Goal: Task Accomplishment & Management: Complete application form

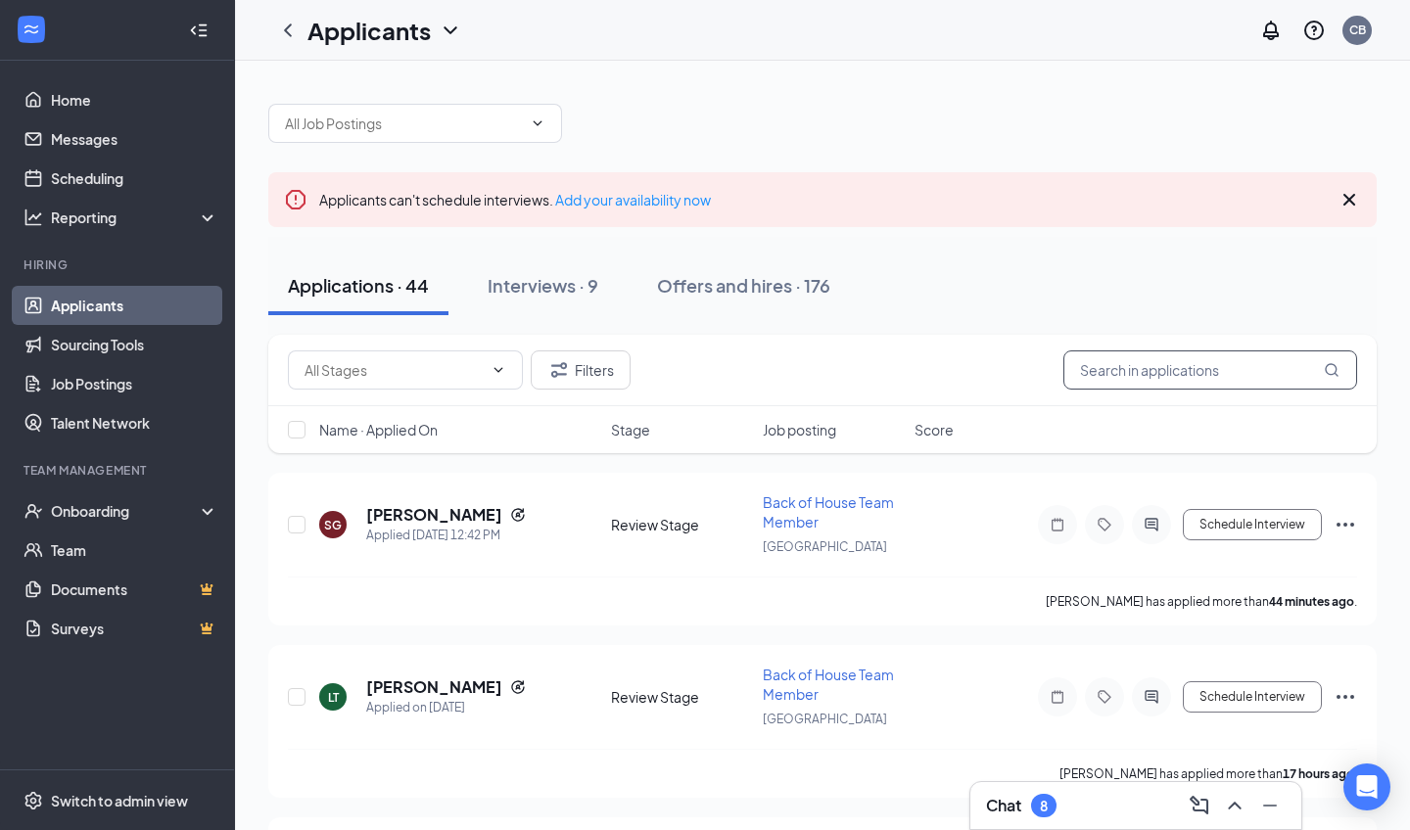
click at [1122, 371] on input "text" at bounding box center [1210, 369] width 294 height 39
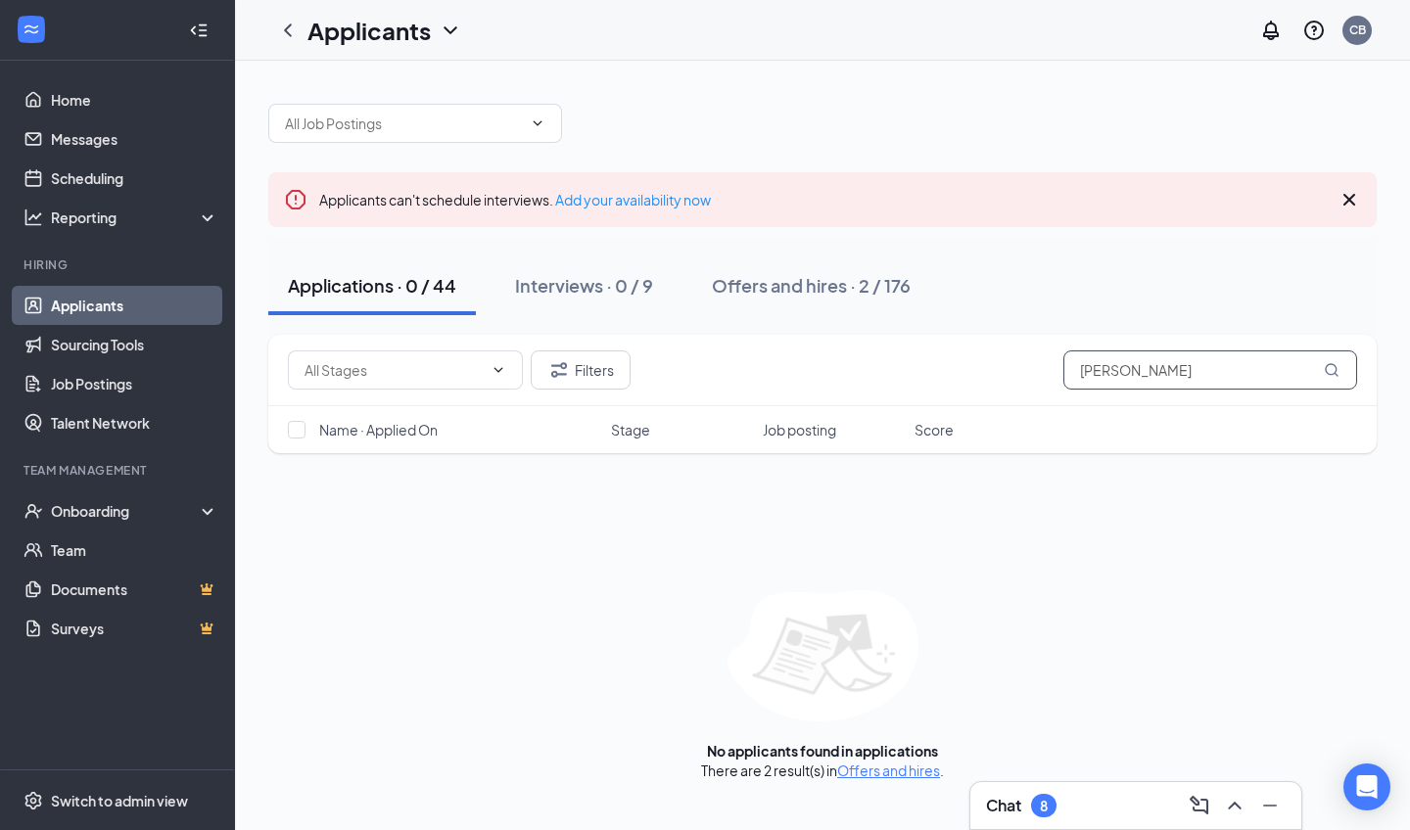
type input "[PERSON_NAME]"
drag, startPoint x: 1085, startPoint y: 403, endPoint x: 897, endPoint y: 769, distance: 411.5
click at [897, 769] on link "Offers and hires" at bounding box center [888, 771] width 103 height 18
click at [1157, 370] on input "[PERSON_NAME]" at bounding box center [1210, 369] width 294 height 39
click at [898, 764] on link "Offers and hires" at bounding box center [888, 771] width 103 height 18
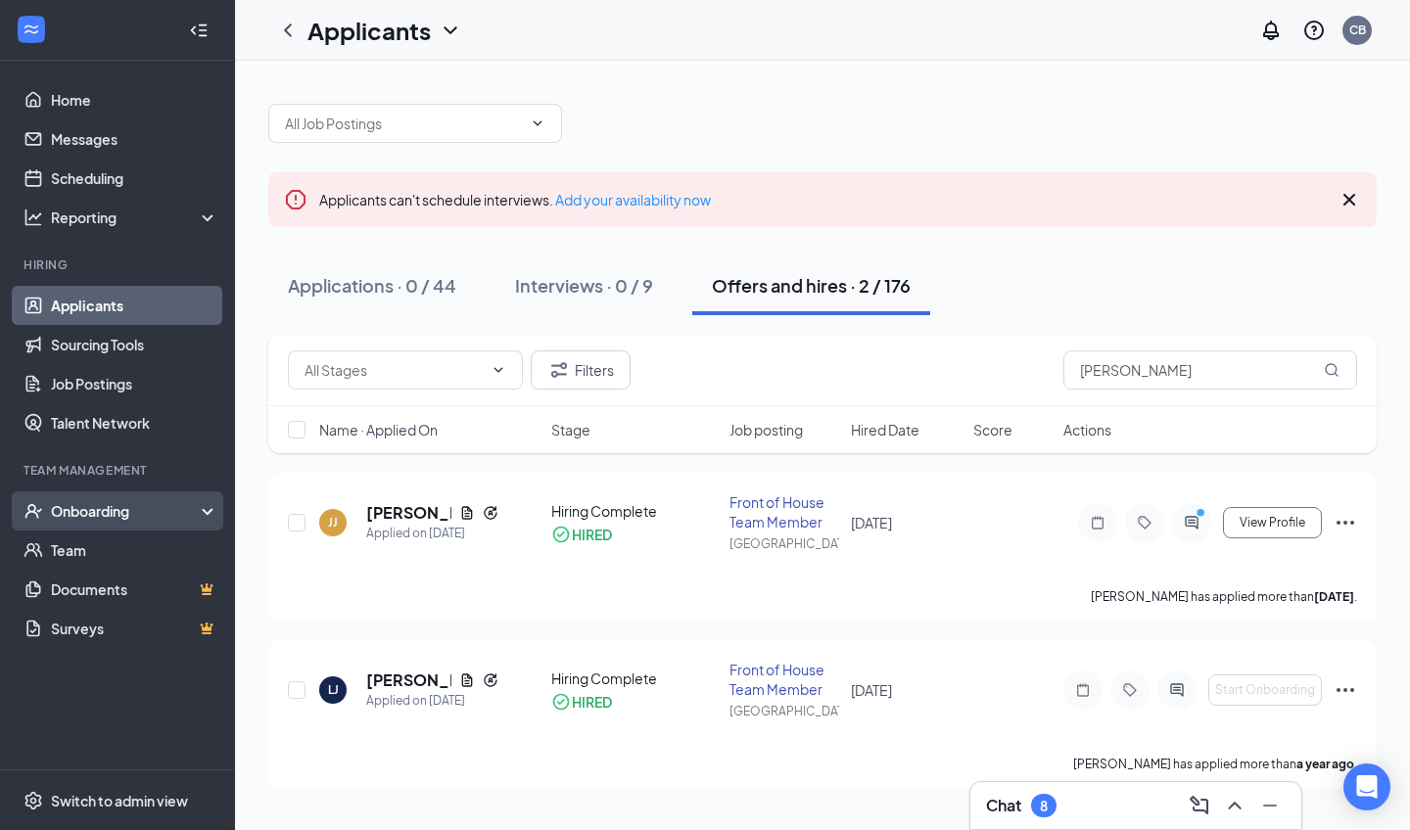
click at [98, 503] on div "Onboarding" at bounding box center [126, 511] width 151 height 20
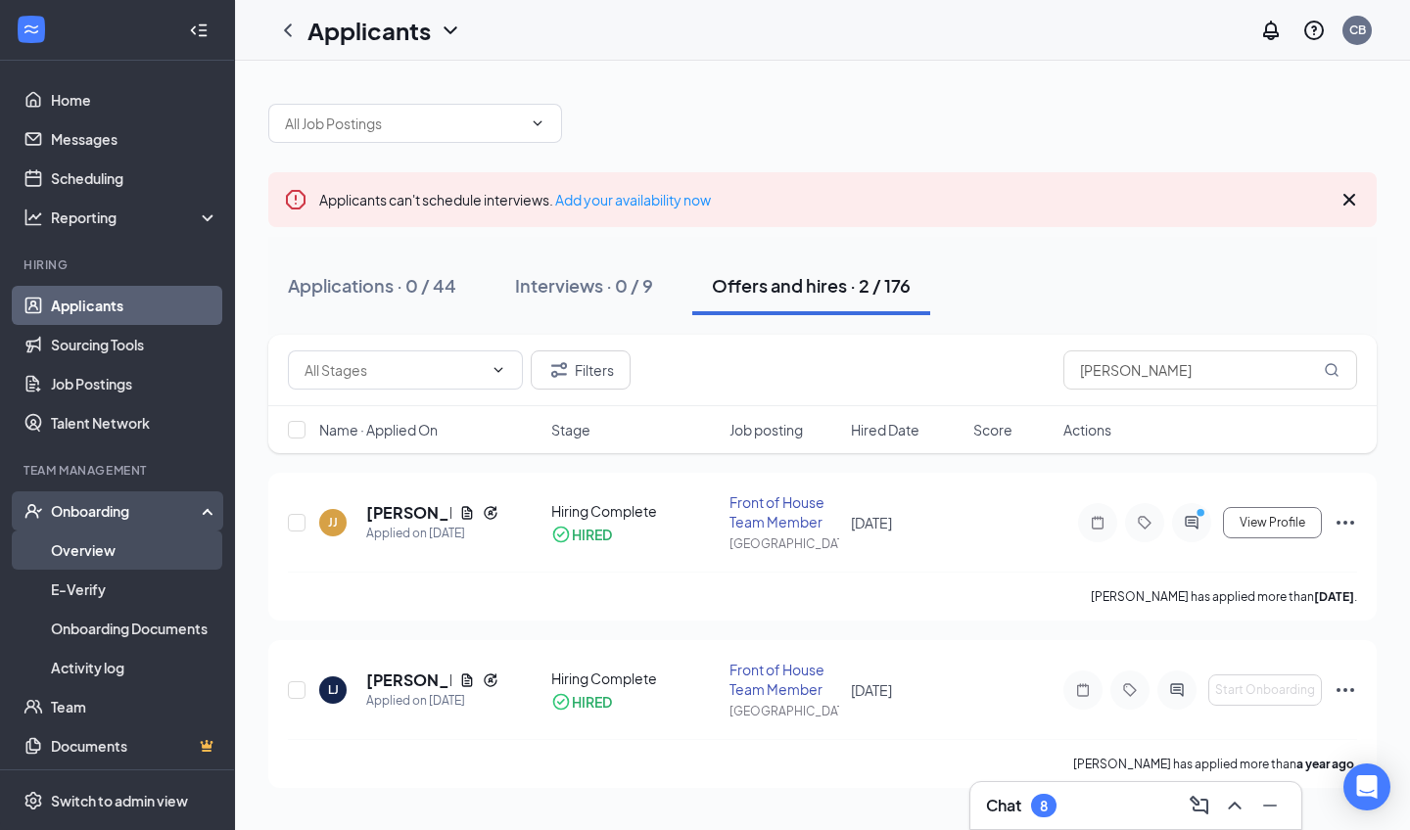
click at [129, 557] on link "Overview" at bounding box center [134, 550] width 167 height 39
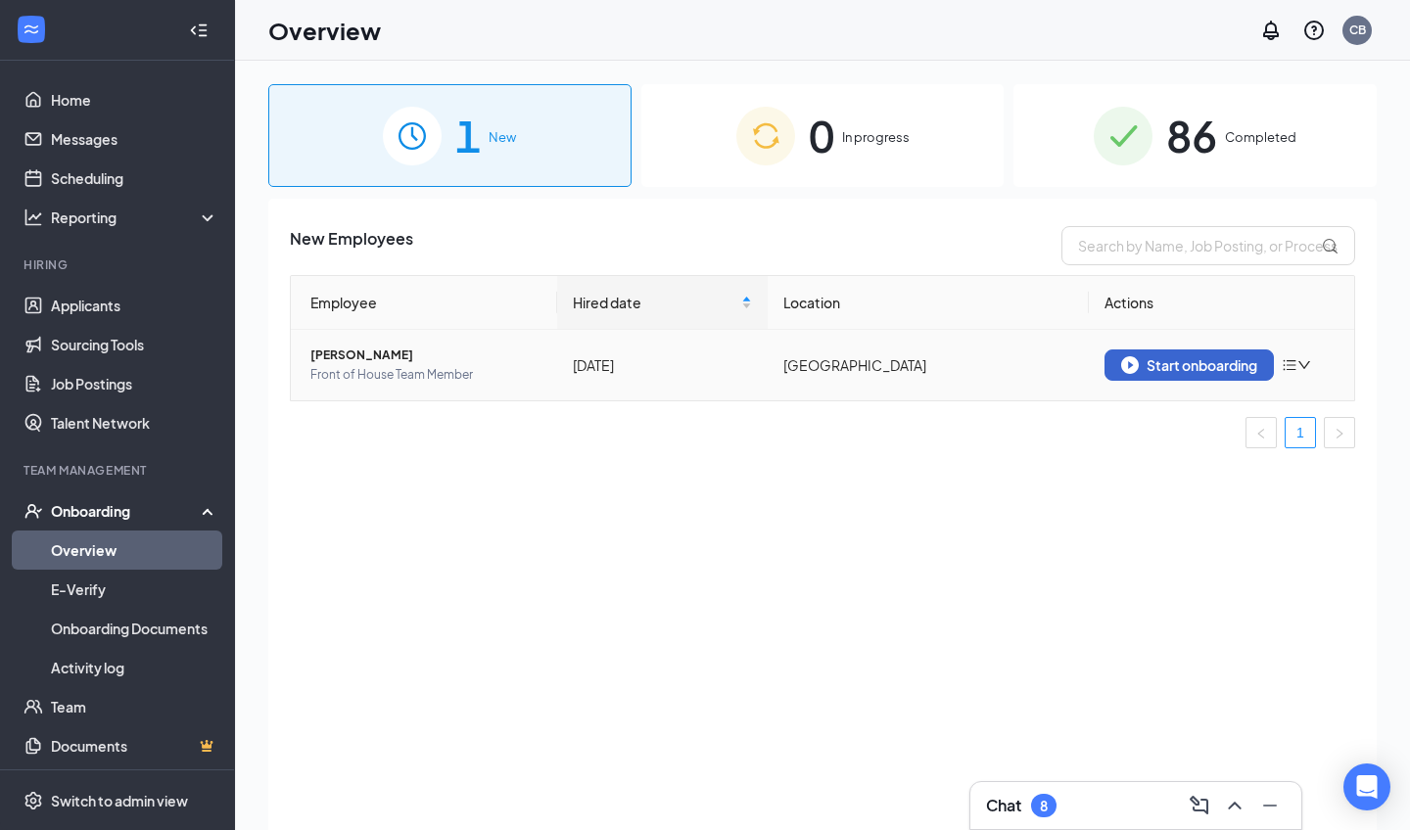
click at [1163, 378] on button "Start onboarding" at bounding box center [1188, 364] width 169 height 31
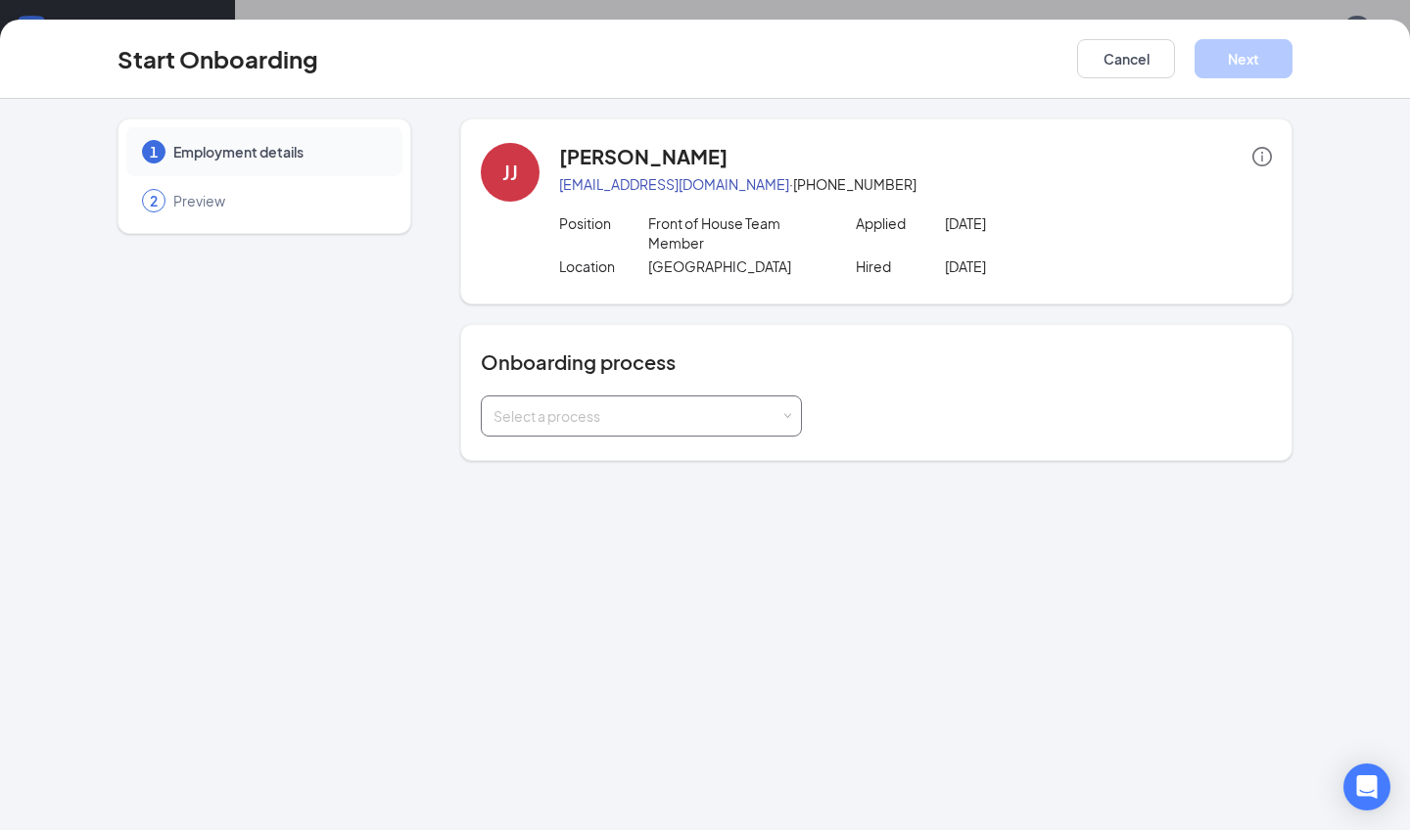
click at [605, 409] on div "Select a process" at bounding box center [636, 416] width 287 height 20
click at [584, 465] on li "Onboarding" at bounding box center [641, 457] width 321 height 35
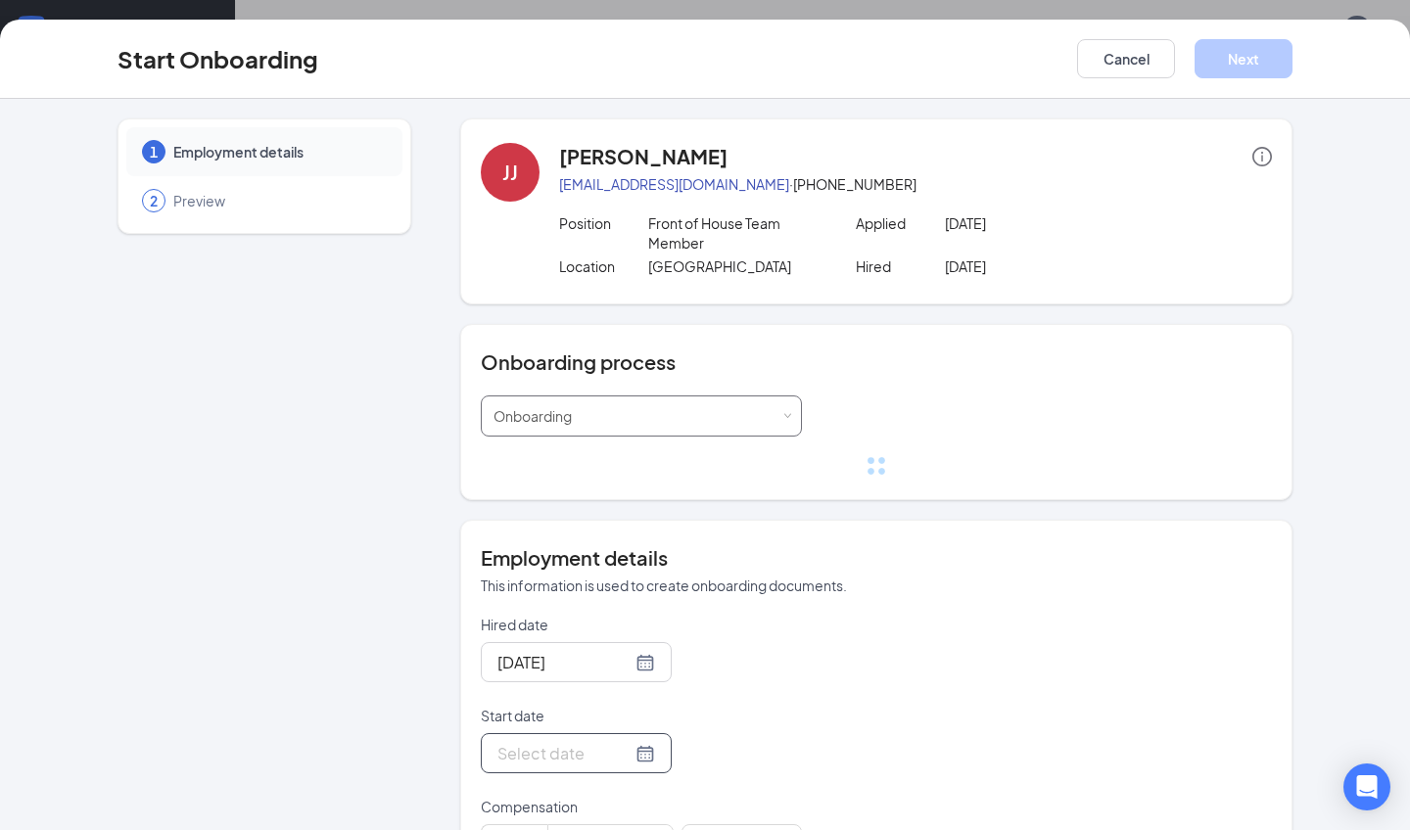
scroll to position [88, 0]
click at [638, 752] on div at bounding box center [576, 753] width 158 height 24
type input "[DATE]"
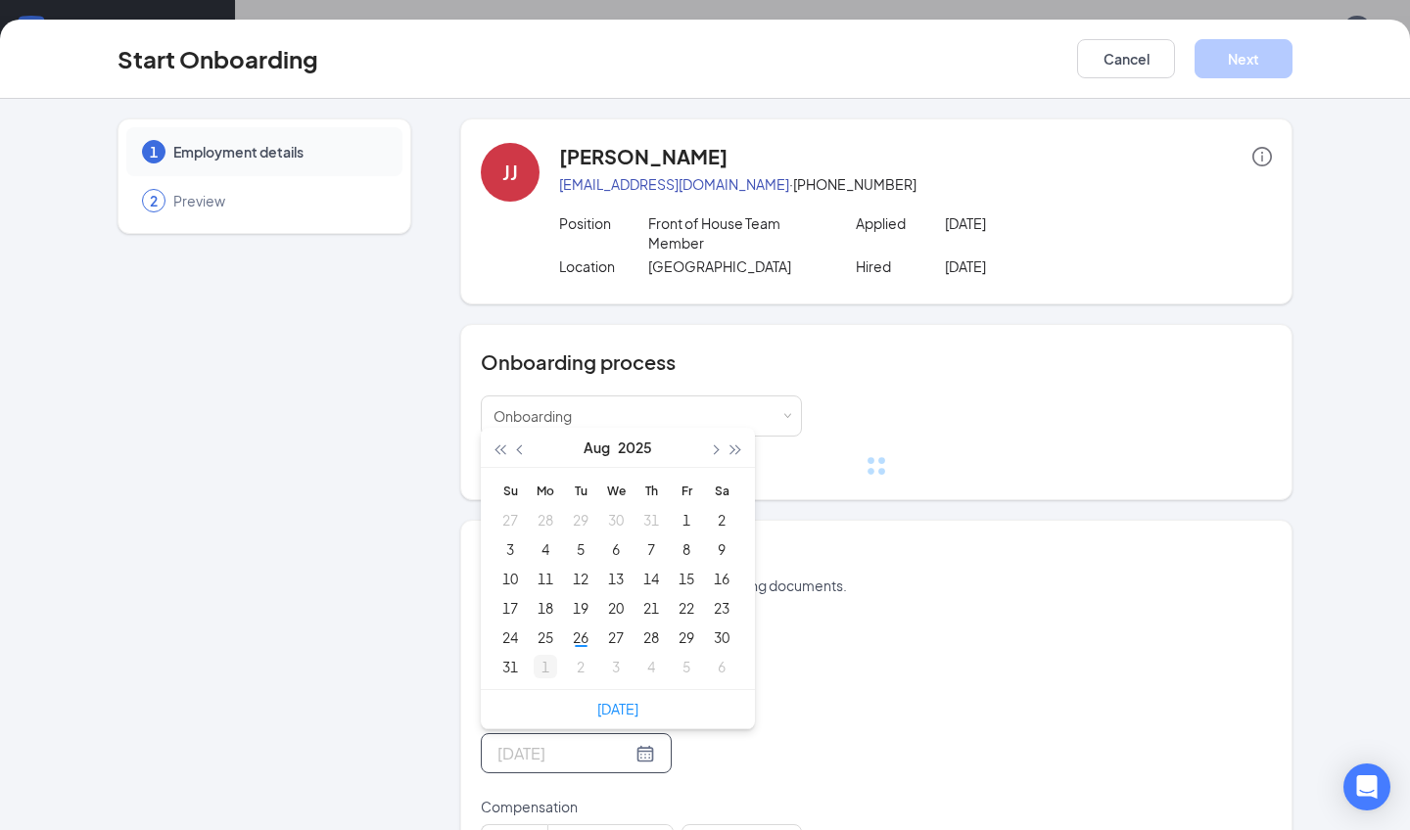
type input "[DATE]"
click at [542, 671] on div "1" at bounding box center [544, 666] width 23 height 23
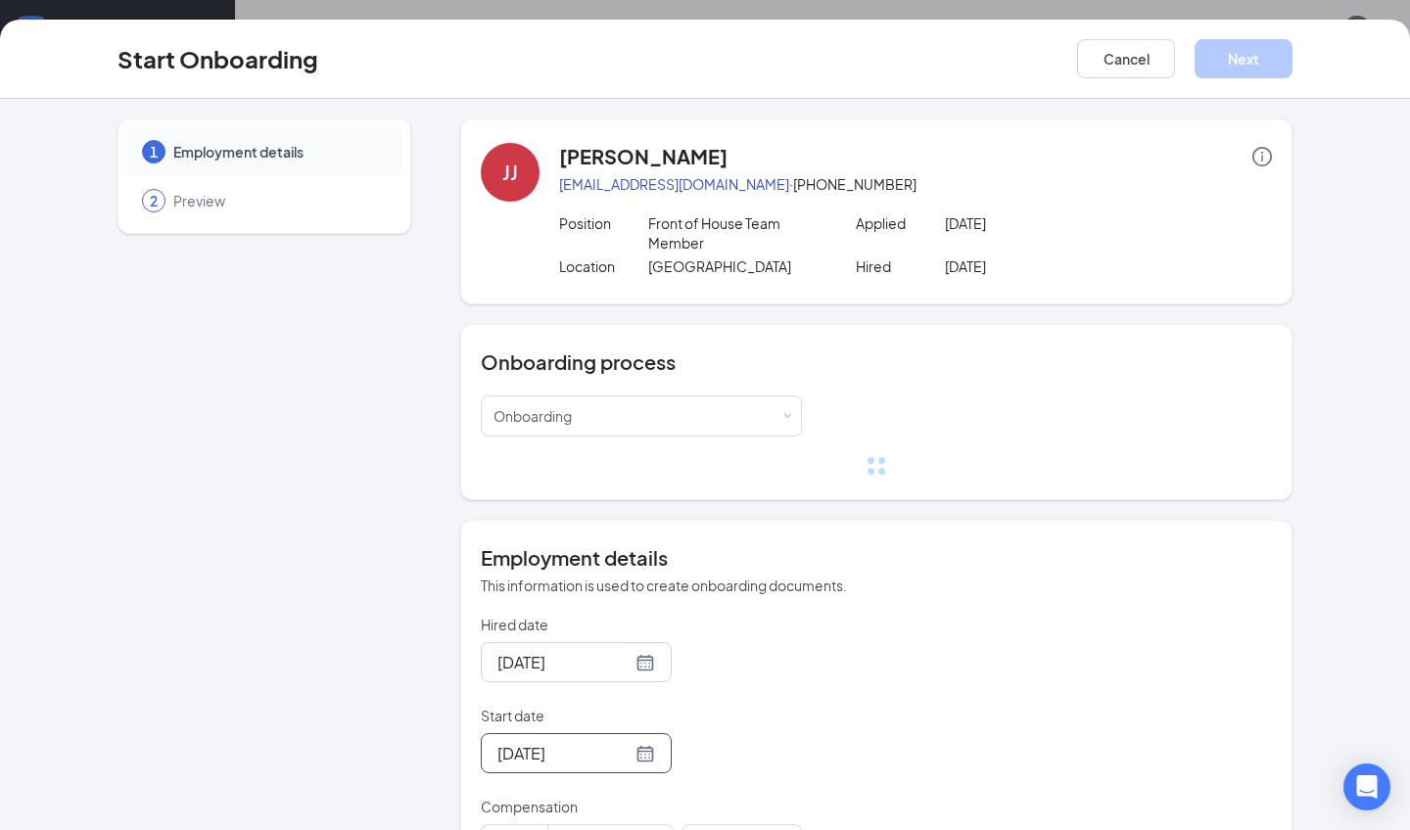
scroll to position [352, 0]
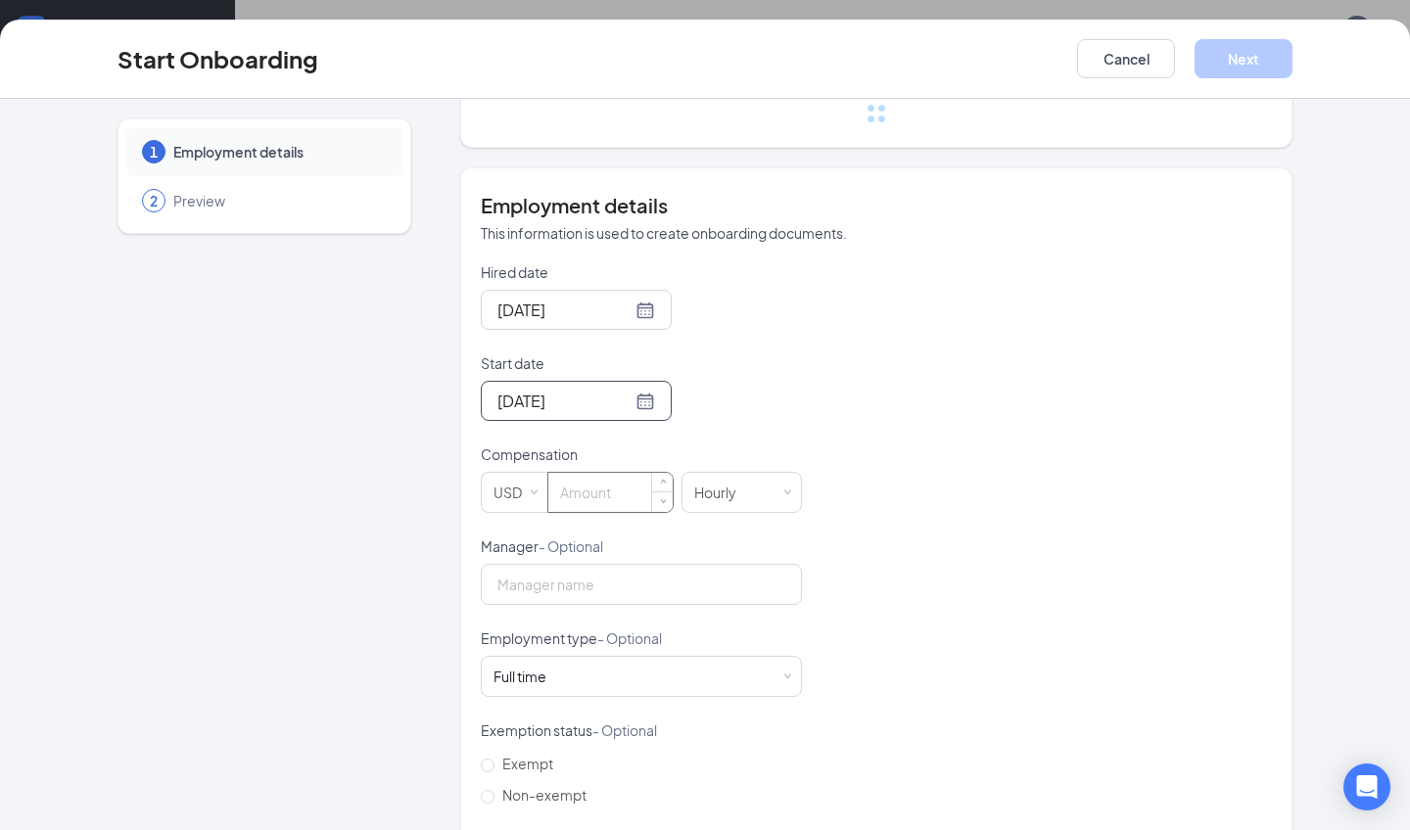
click at [591, 505] on input at bounding box center [610, 492] width 124 height 39
type input "1"
type input "18.81"
click at [1008, 419] on div "Hired date [DATE] Start date [DATE] [DATE] Su Mo Tu We Th Fr Sa 31 1 2 3 4 5 6 …" at bounding box center [876, 582] width 791 height 640
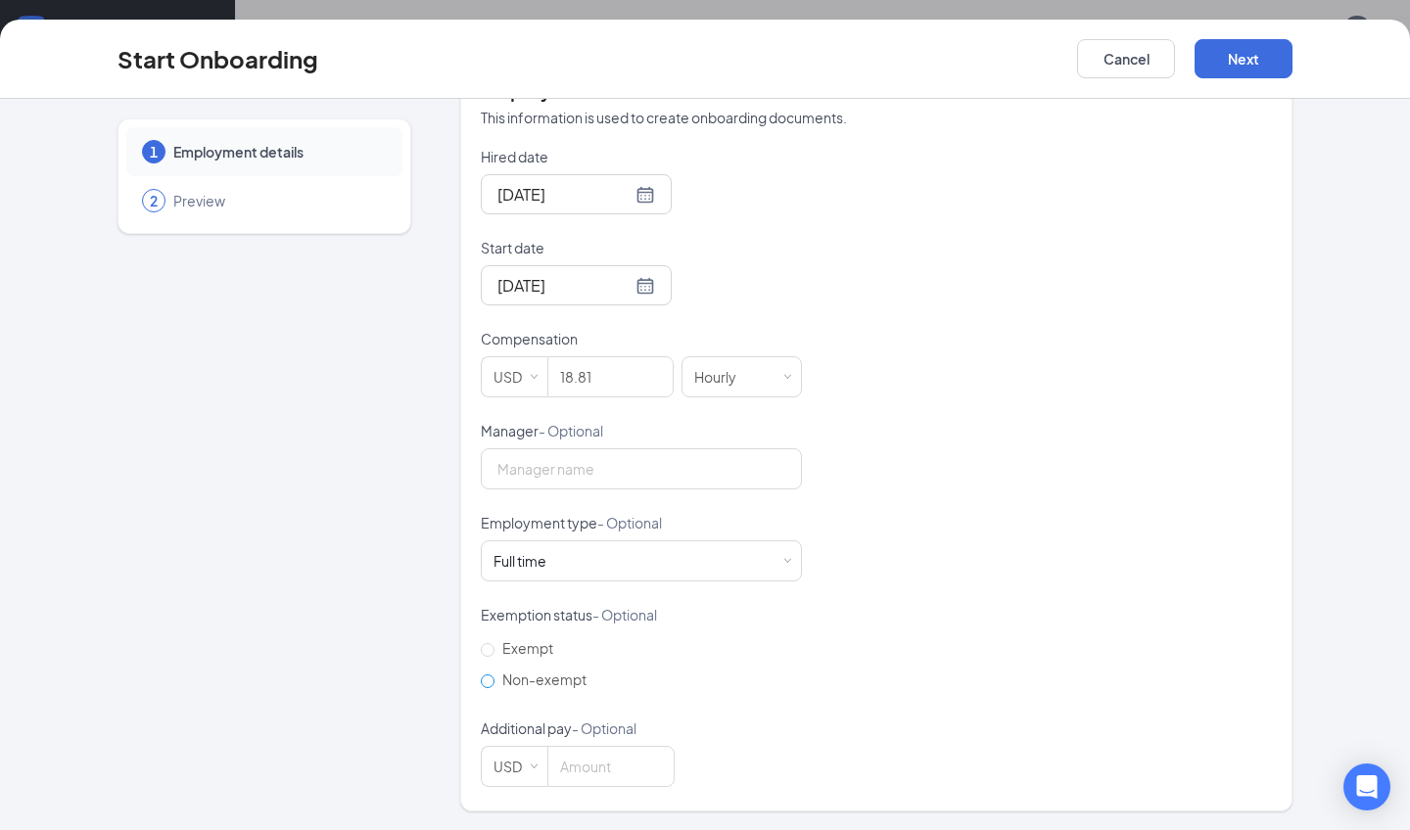
scroll to position [467, 0]
click at [553, 691] on label "Non-exempt" at bounding box center [538, 680] width 114 height 31
click at [494, 689] on input "Non-exempt" at bounding box center [488, 682] width 14 height 14
radio input "true"
click at [582, 571] on div "Full time Works 30+ hours per week and is reasonably expected to work" at bounding box center [641, 561] width 296 height 39
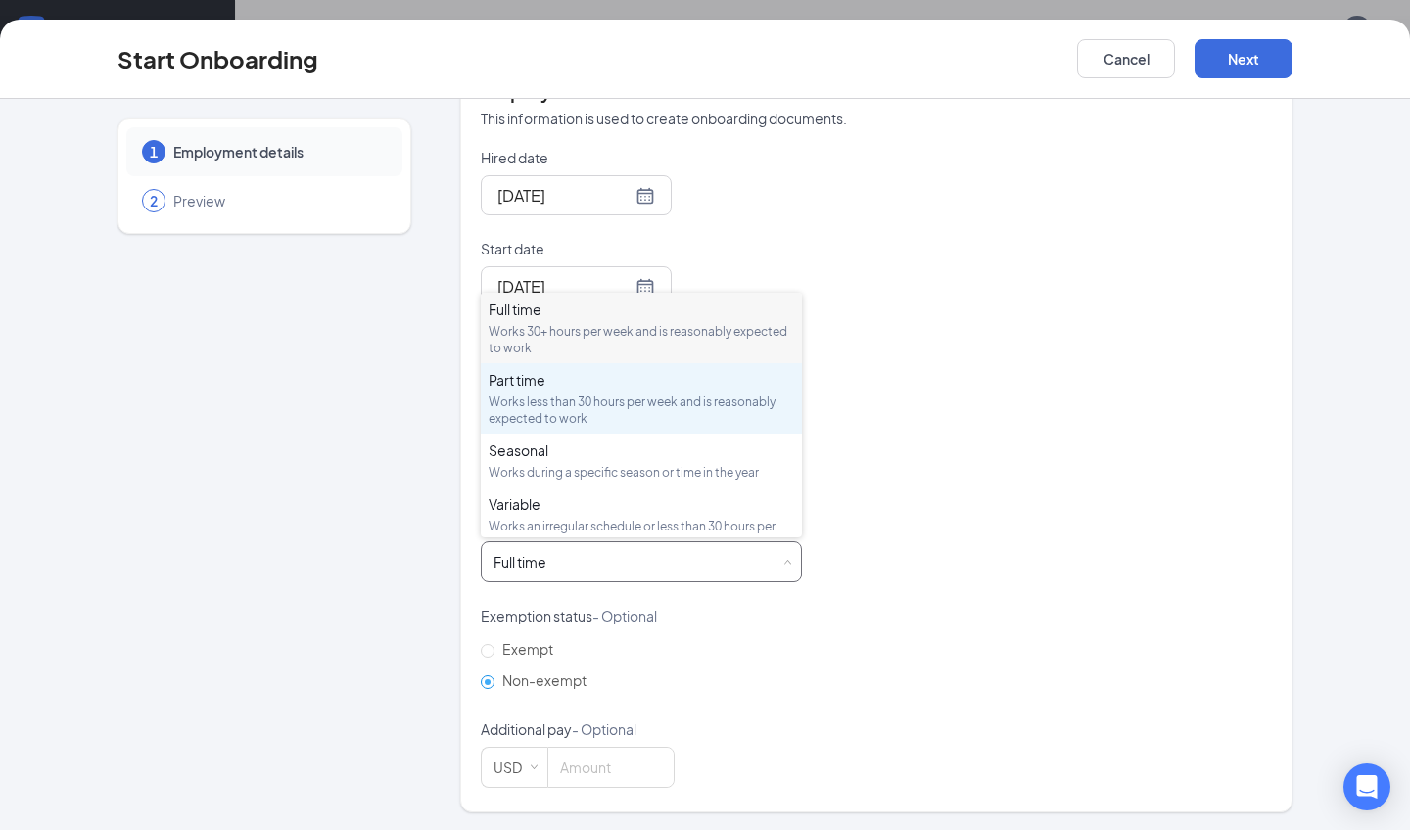
click at [637, 387] on div "Part time" at bounding box center [640, 380] width 305 height 20
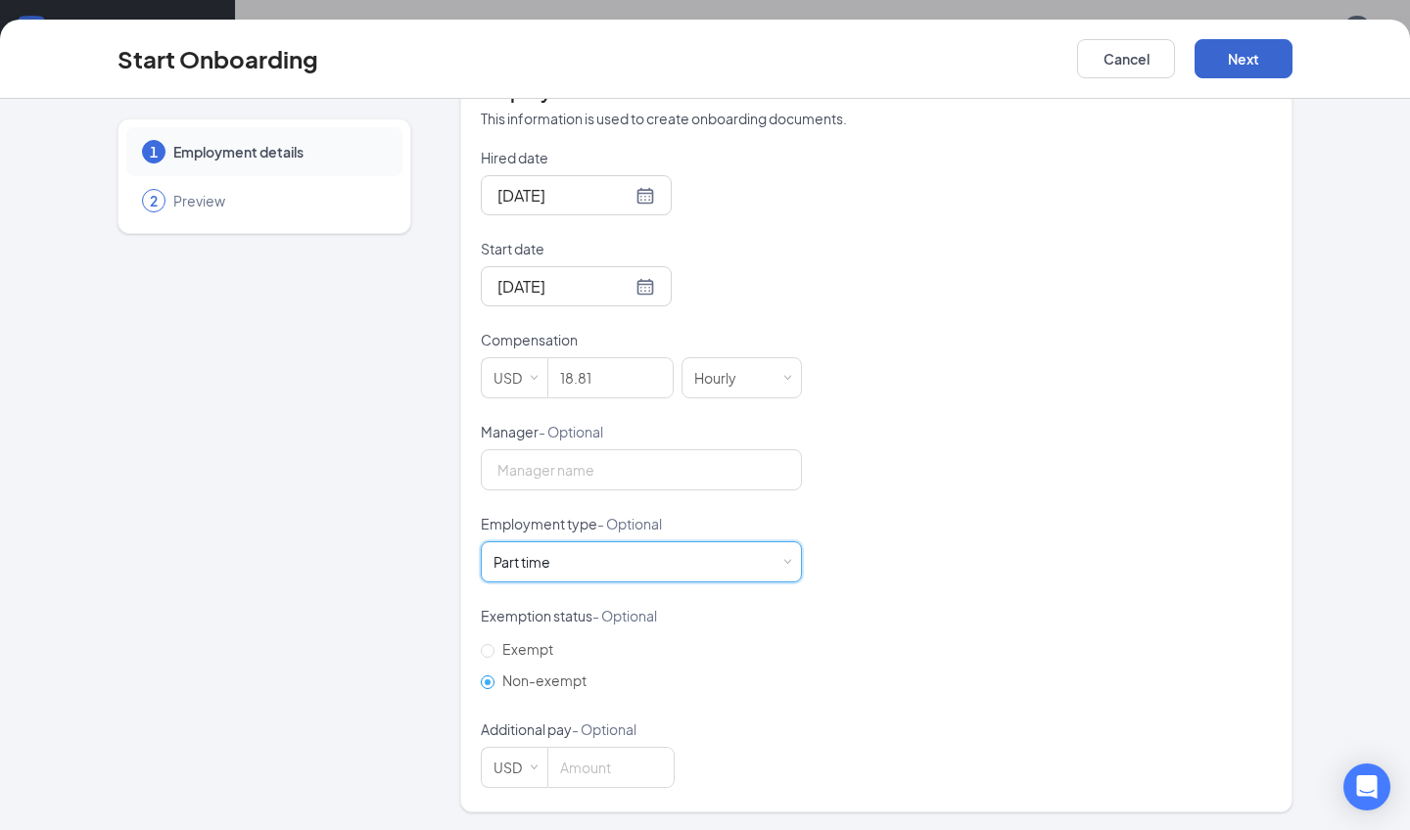
click at [1203, 67] on button "Next" at bounding box center [1243, 58] width 98 height 39
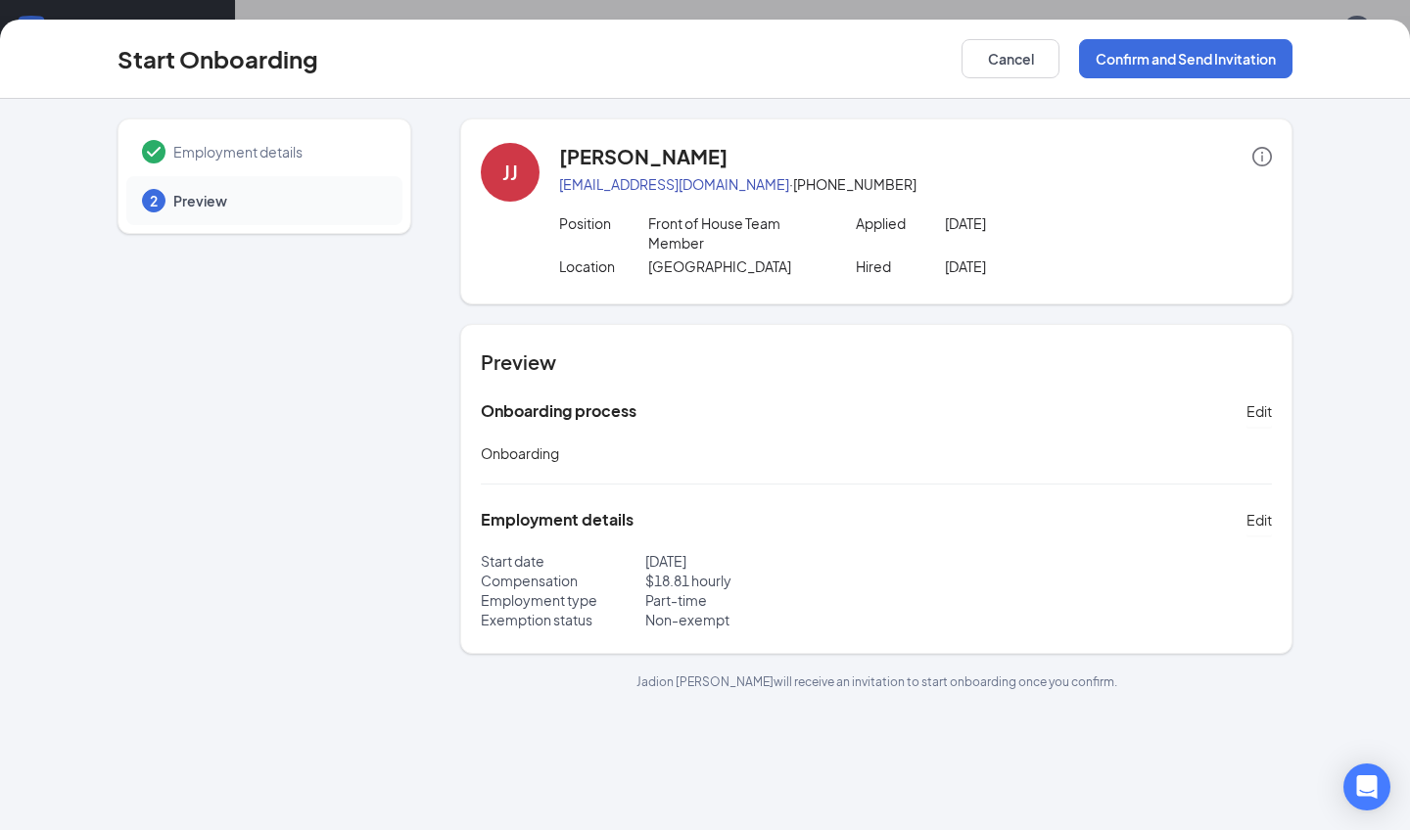
scroll to position [0, 0]
click at [1123, 56] on button "Confirm and Send Invitation" at bounding box center [1185, 58] width 213 height 39
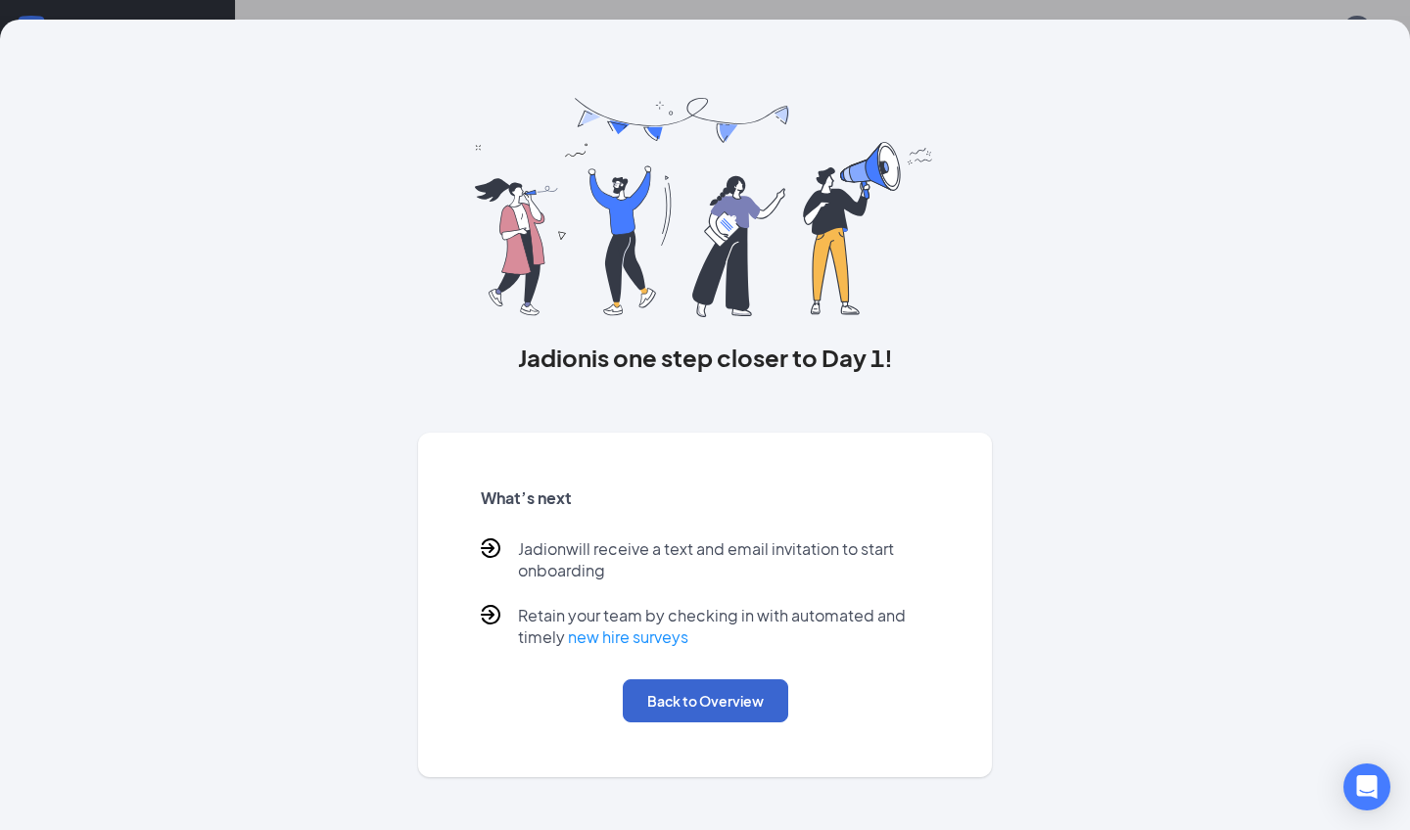
click at [726, 702] on button "Back to Overview" at bounding box center [705, 700] width 165 height 43
